Goal: Find specific page/section: Find specific page/section

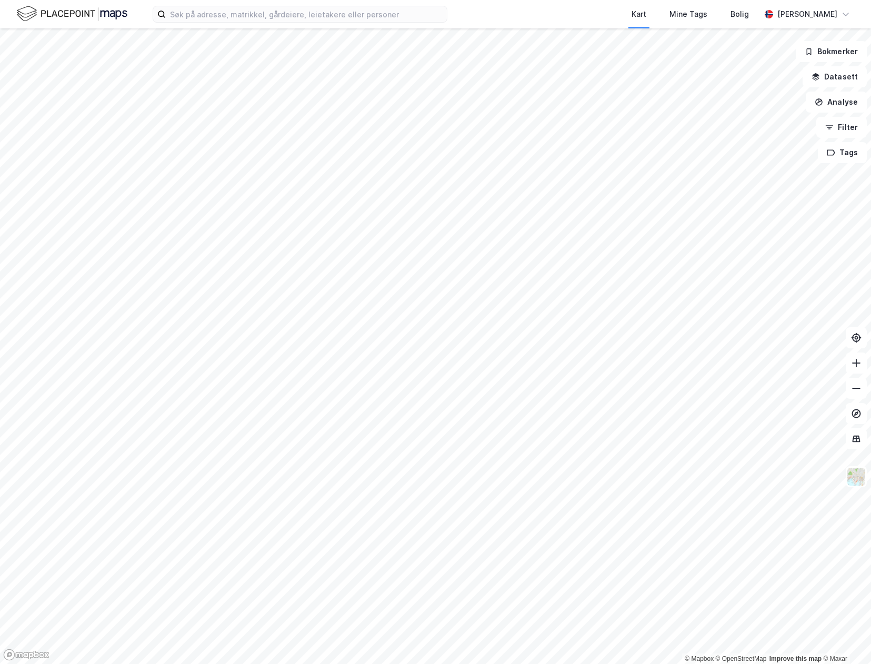
click at [215, 25] on div "Kart Mine Tags Bolig [PERSON_NAME]" at bounding box center [435, 14] width 871 height 28
click at [222, 16] on input at bounding box center [306, 14] width 281 height 16
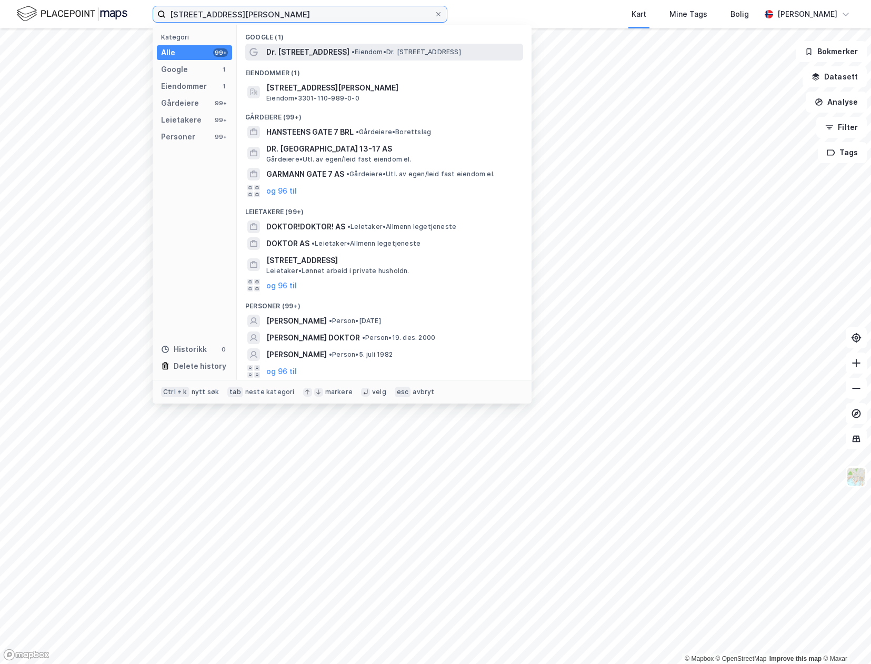
type input "[STREET_ADDRESS][PERSON_NAME]"
click at [311, 44] on div "Dr. [STREET_ADDRESS] • Eiendom • Dr. [STREET_ADDRESS]" at bounding box center [384, 52] width 278 height 17
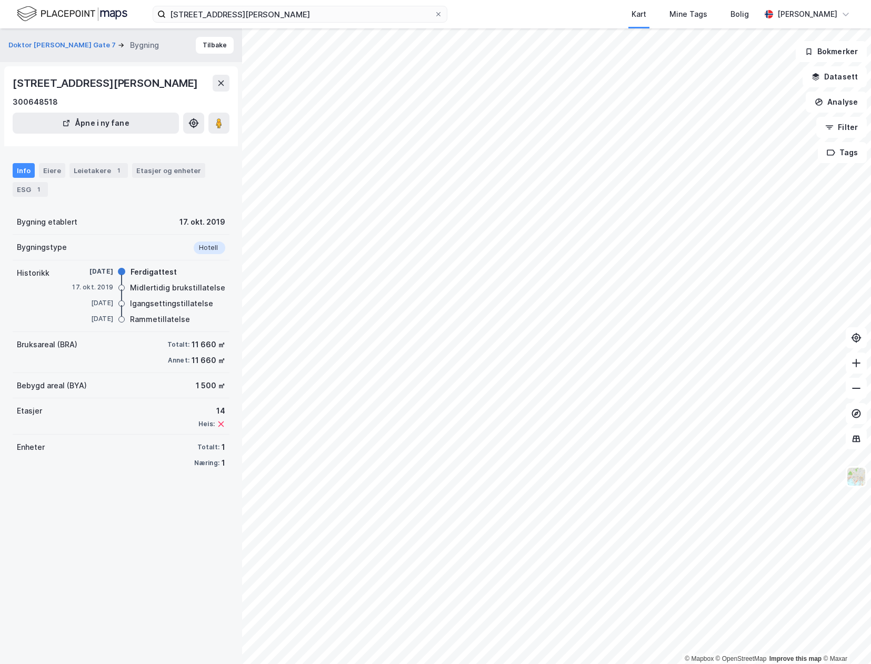
click at [456, 423] on div "© Mapbox © OpenStreetMap Improve this map © Maxar Doktor Hansteins Gate 7 Bygni…" at bounding box center [435, 346] width 871 height 636
click at [215, 128] on icon at bounding box center [219, 123] width 11 height 11
